Goal: Task Accomplishment & Management: Manage account settings

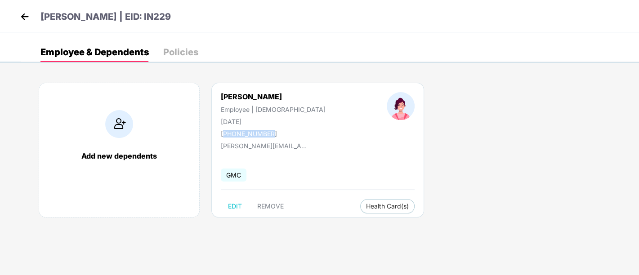
click at [26, 14] on img at bounding box center [24, 16] width 13 height 13
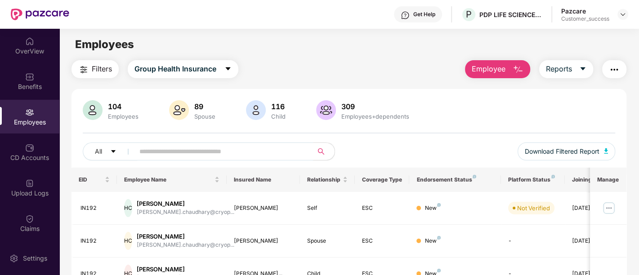
click at [194, 143] on span at bounding box center [221, 151] width 184 height 18
paste input "******"
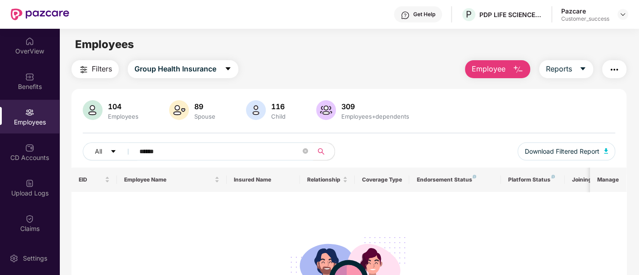
scroll to position [31, 0]
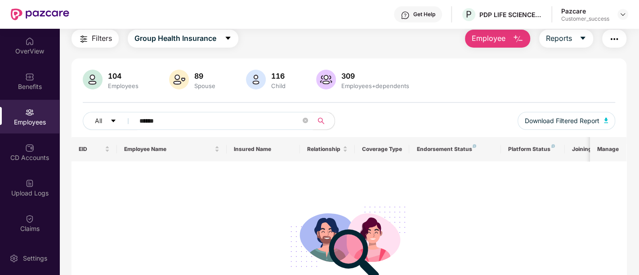
type input "******"
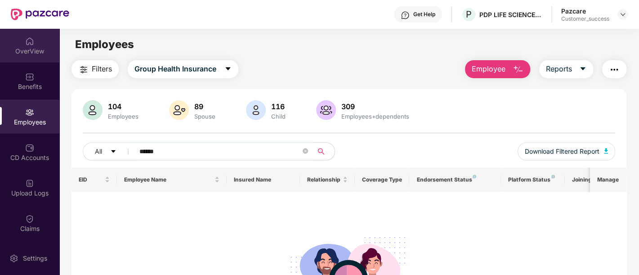
click at [35, 43] on div "OverView" at bounding box center [29, 46] width 59 height 34
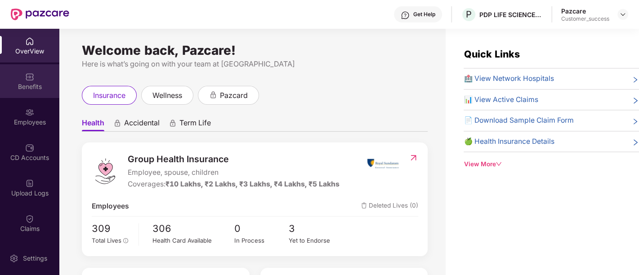
click at [31, 67] on div "Benefits" at bounding box center [29, 81] width 59 height 34
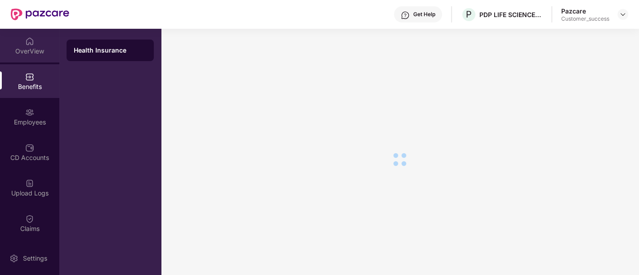
click at [35, 53] on div "OverView" at bounding box center [29, 51] width 59 height 9
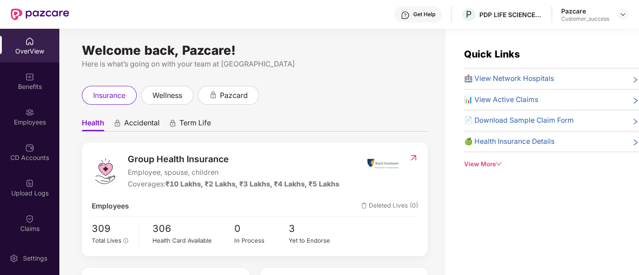
click at [30, 51] on div "OverView" at bounding box center [29, 51] width 59 height 9
click at [619, 12] on img at bounding box center [622, 14] width 7 height 7
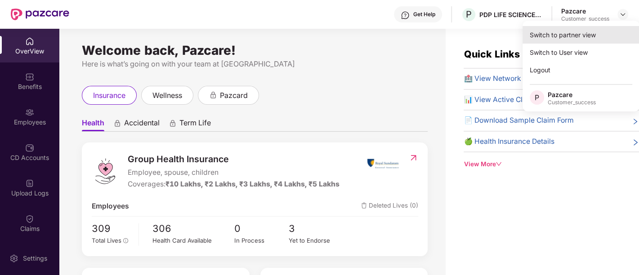
click at [550, 38] on div "Switch to partner view" at bounding box center [580, 35] width 117 height 18
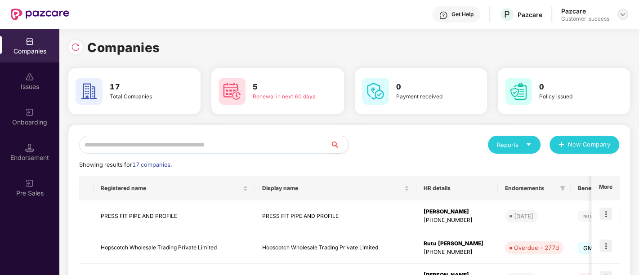
click at [622, 13] on img at bounding box center [622, 14] width 7 height 7
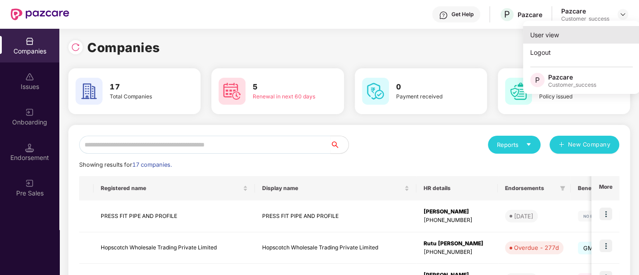
click at [553, 36] on div "User view" at bounding box center [581, 35] width 117 height 18
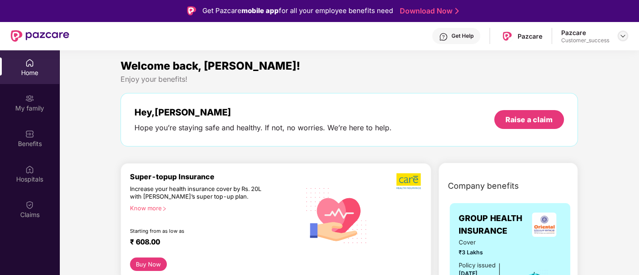
click at [619, 36] on img at bounding box center [622, 35] width 7 height 7
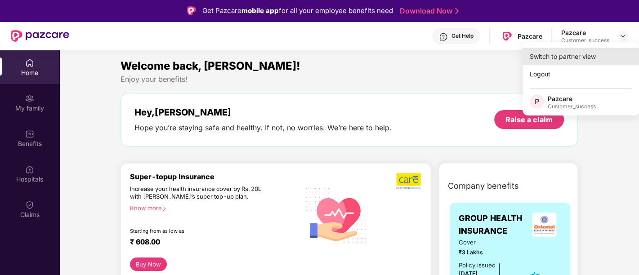
click at [564, 53] on div "Switch to partner view" at bounding box center [580, 57] width 117 height 18
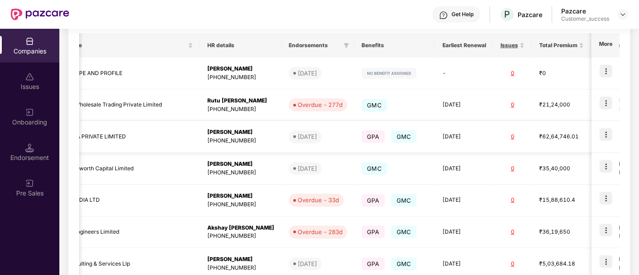
scroll to position [0, 303]
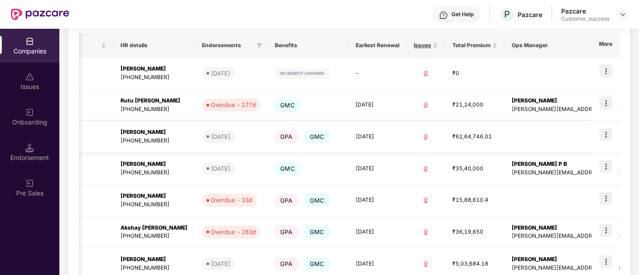
click at [602, 138] on img at bounding box center [605, 134] width 13 height 13
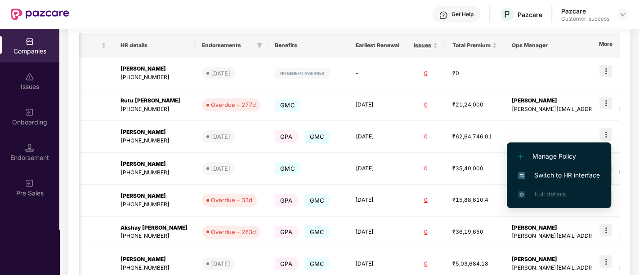
click at [541, 173] on span "Switch to HR interface" at bounding box center [559, 175] width 82 height 10
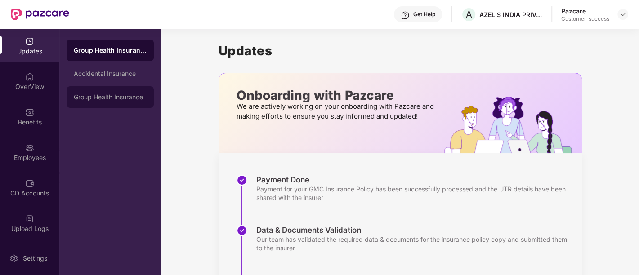
click at [122, 96] on div "Group Health Insurance" at bounding box center [110, 96] width 73 height 7
click at [122, 96] on div "Group Health Insurance" at bounding box center [110, 97] width 73 height 9
click at [127, 61] on div "Group Health Insurance Accidental Insurance Group Health Insurance" at bounding box center [110, 74] width 87 height 68
click at [132, 52] on div "Group Health Insurance" at bounding box center [110, 50] width 73 height 7
click at [90, 104] on div "Group Health Insurance" at bounding box center [110, 97] width 87 height 22
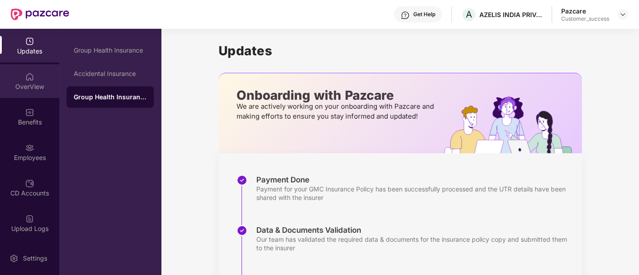
click at [21, 82] on div "OverView" at bounding box center [29, 86] width 59 height 9
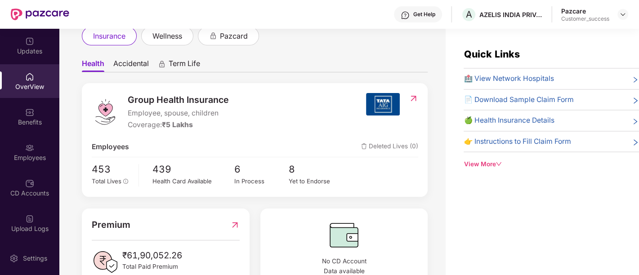
scroll to position [60, 0]
click at [297, 177] on div "Yet to Endorse" at bounding box center [315, 180] width 54 height 9
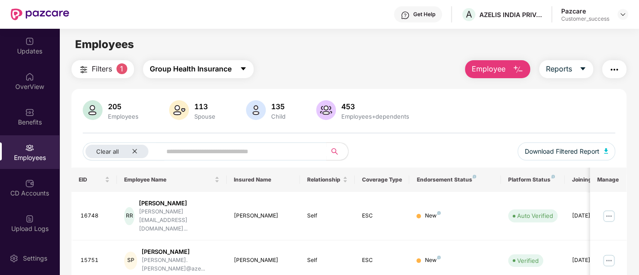
click at [242, 65] on button "Group Health Insurance" at bounding box center [198, 69] width 111 height 18
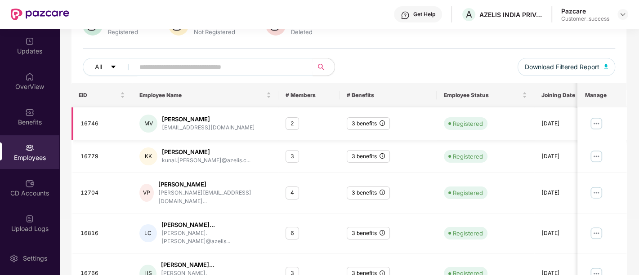
scroll to position [0, 0]
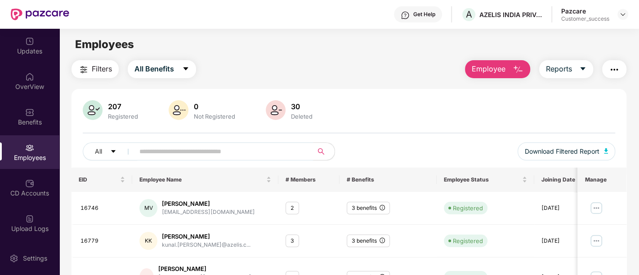
click at [270, 151] on input "text" at bounding box center [219, 151] width 161 height 13
paste input "*****"
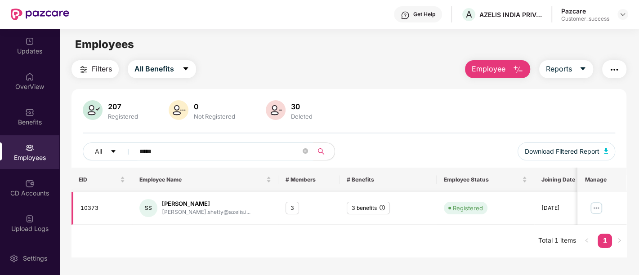
type input "*****"
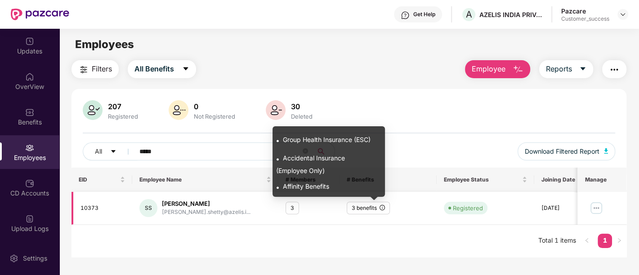
click at [381, 208] on icon "info-circle" at bounding box center [381, 207] width 5 height 5
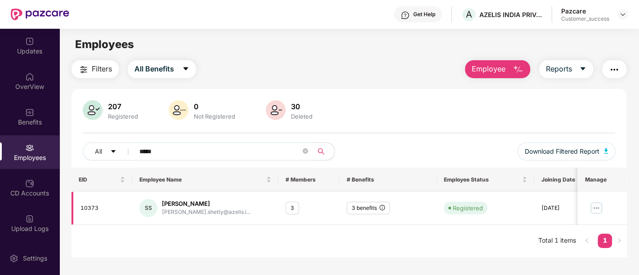
click at [595, 208] on img at bounding box center [596, 208] width 14 height 14
click at [367, 216] on td "3 benefits" at bounding box center [388, 208] width 98 height 33
click at [183, 206] on div "[PERSON_NAME]" at bounding box center [206, 204] width 89 height 9
click at [597, 208] on img at bounding box center [596, 208] width 14 height 14
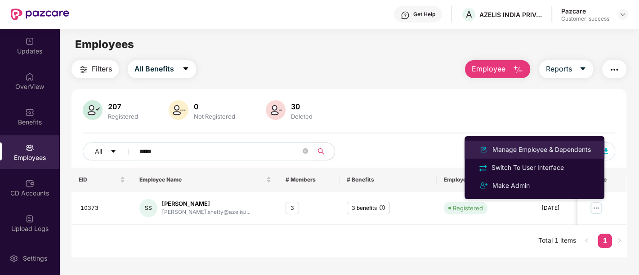
click at [538, 150] on div "Manage Employee & Dependents" at bounding box center [541, 150] width 102 height 10
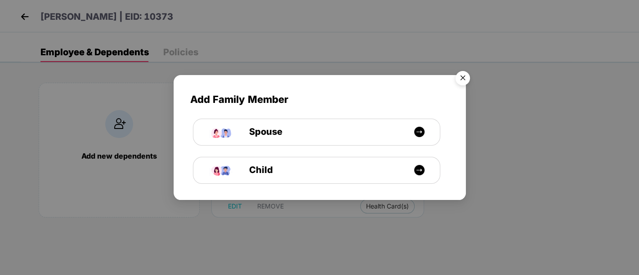
click at [460, 75] on img "Close" at bounding box center [462, 79] width 25 height 25
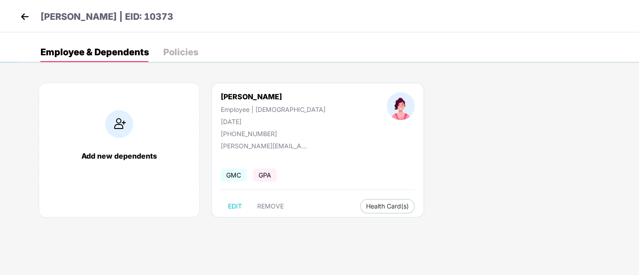
click at [176, 56] on div "Policies" at bounding box center [180, 52] width 35 height 9
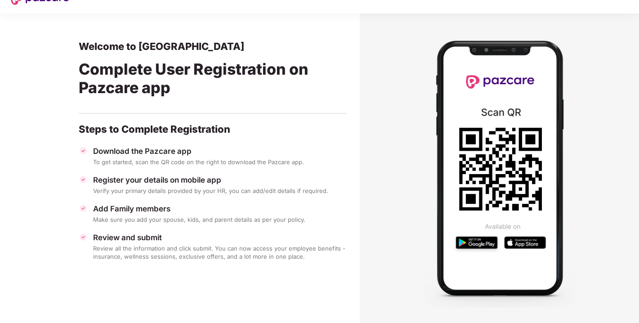
scroll to position [0, 0]
